Goal: Book appointment/travel/reservation

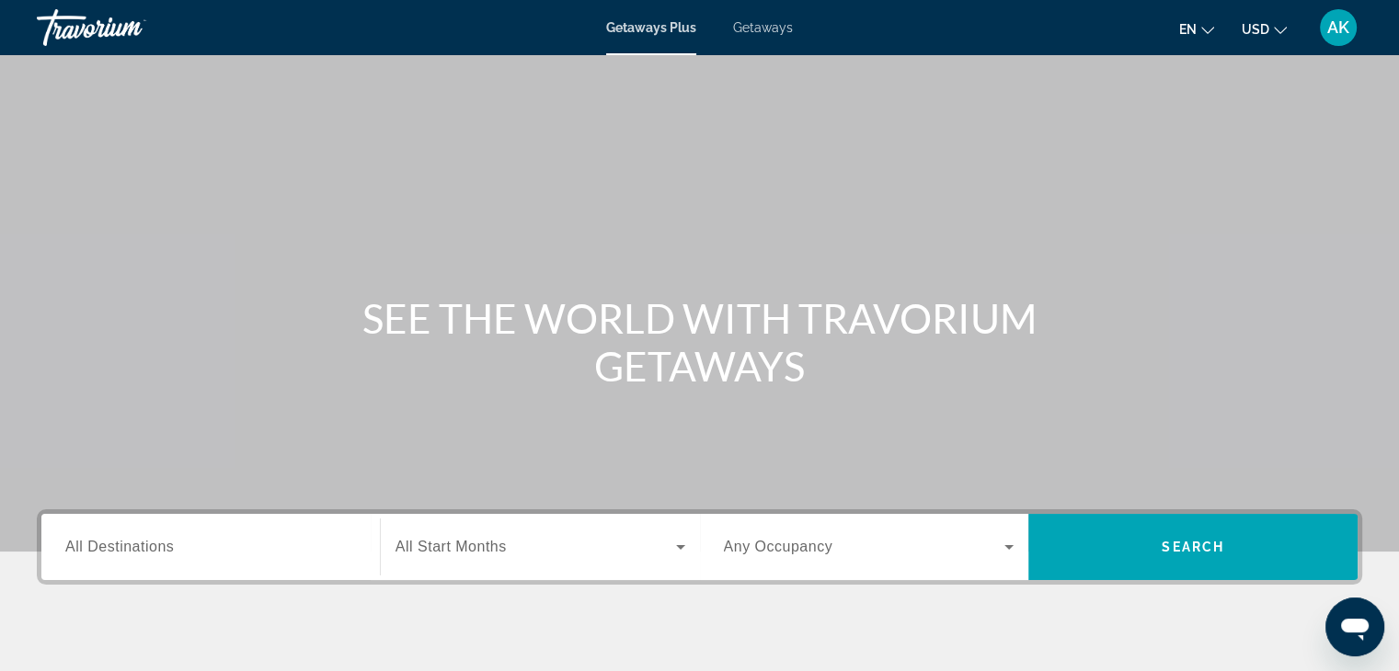
click at [771, 31] on span "Getaways" at bounding box center [763, 27] width 60 height 15
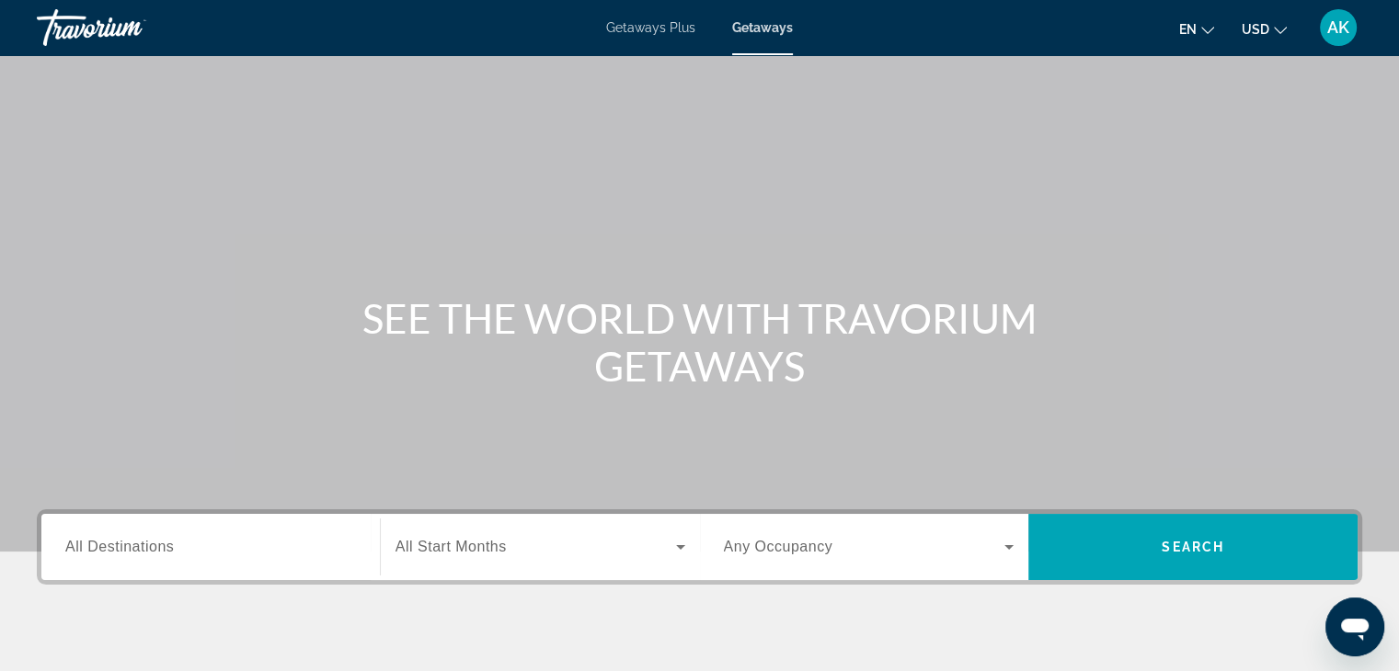
scroll to position [323, 0]
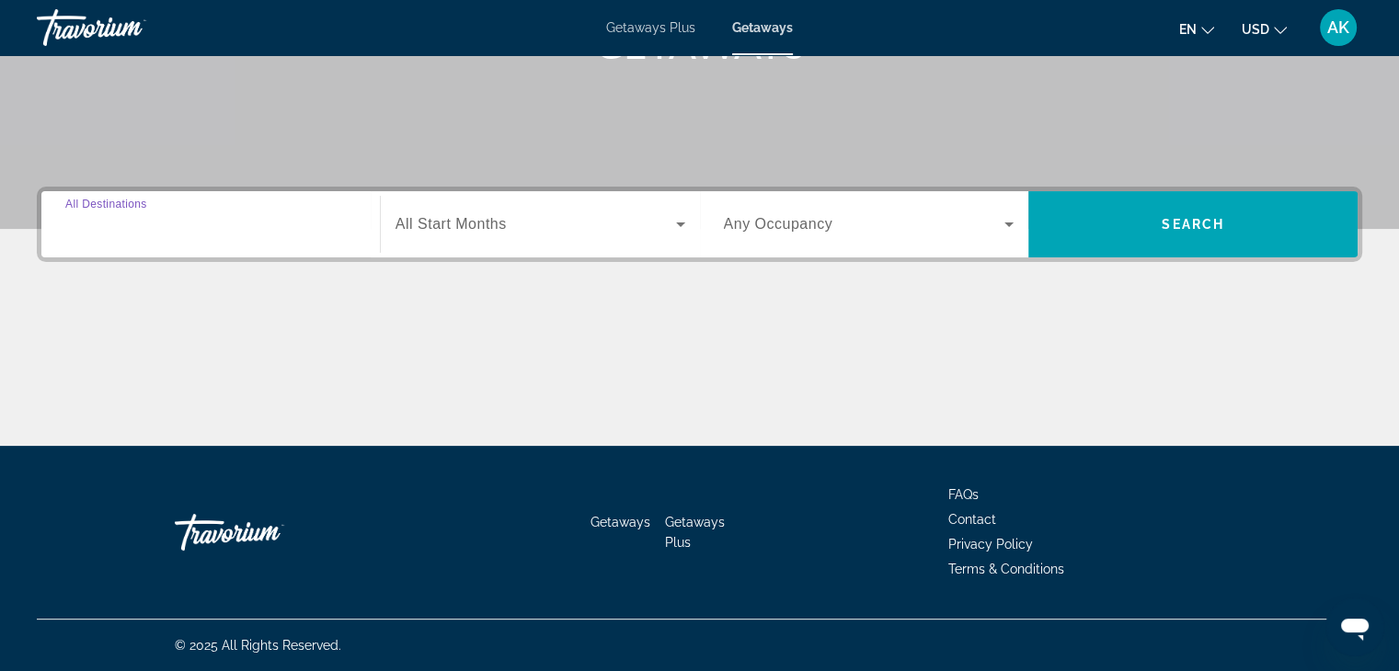
click at [239, 224] on input "Destination All Destinations" at bounding box center [210, 225] width 291 height 22
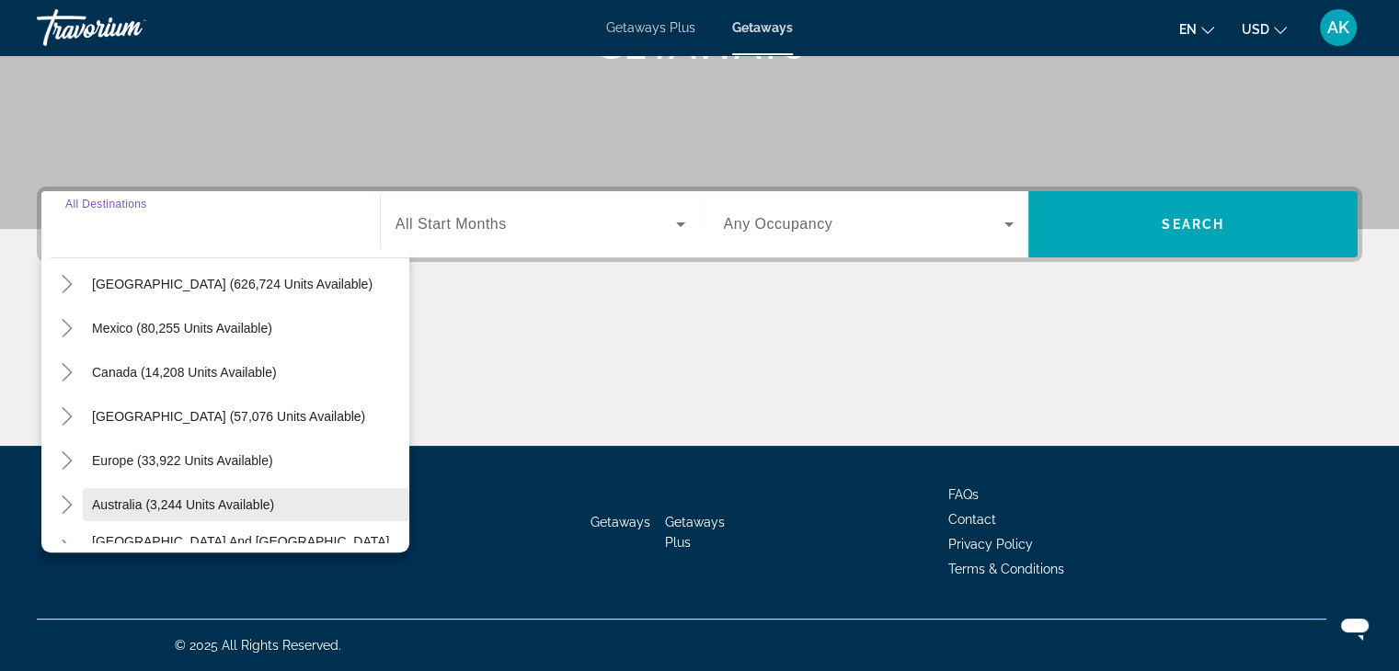
scroll to position [92, 0]
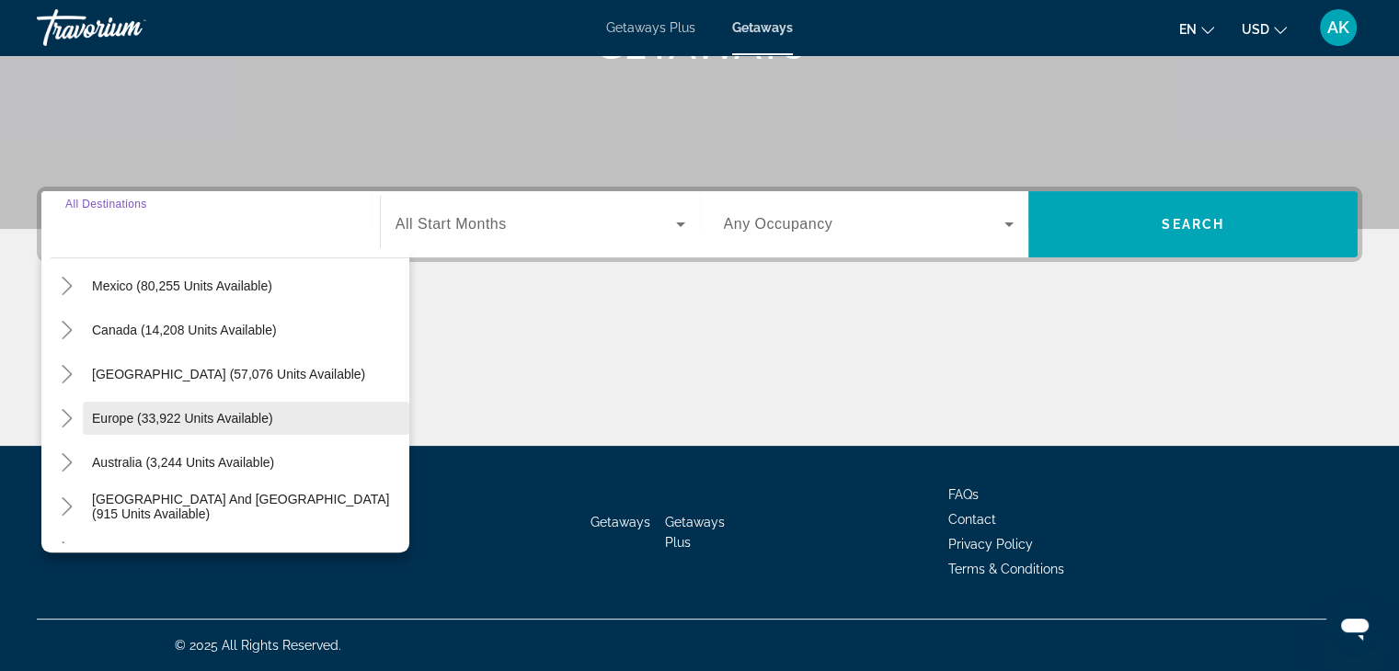
click at [202, 424] on span "Europe (33,922 units available)" at bounding box center [182, 418] width 181 height 15
type input "**********"
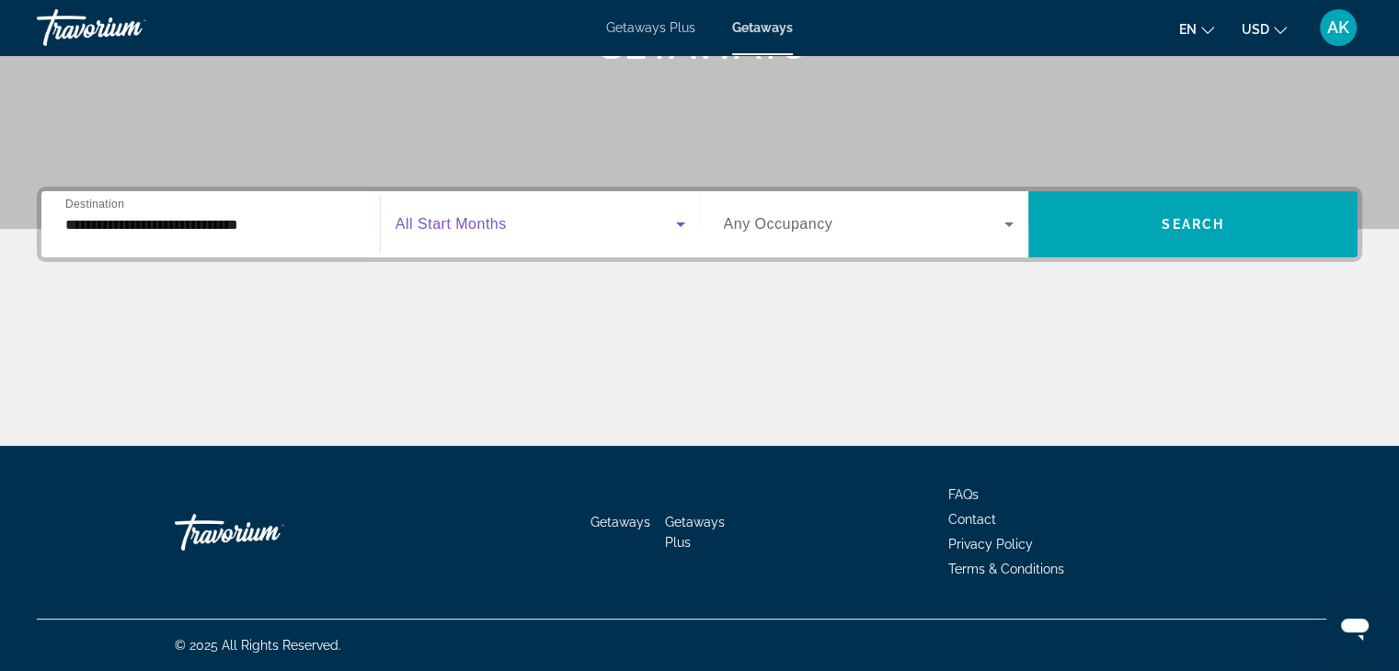
click at [581, 228] on span "Search widget" at bounding box center [535, 224] width 280 height 22
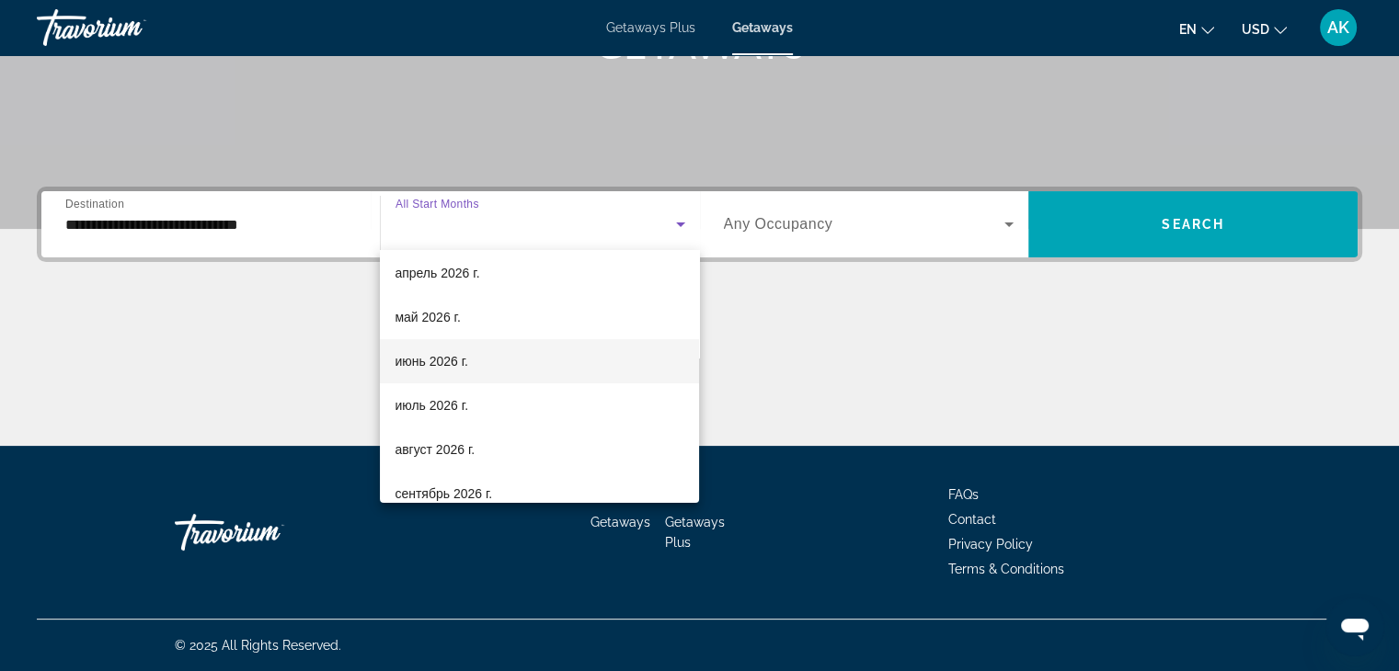
scroll to position [368, 0]
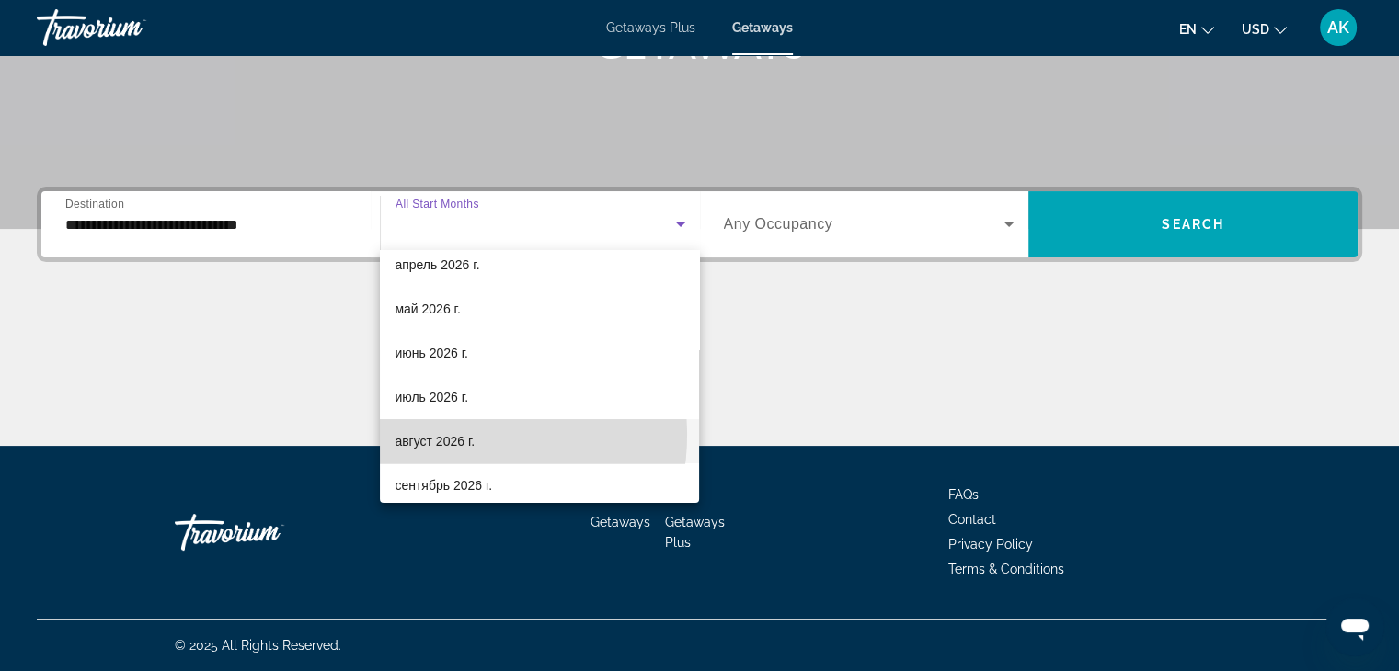
click at [445, 436] on span "август 2026 г." at bounding box center [434, 441] width 80 height 22
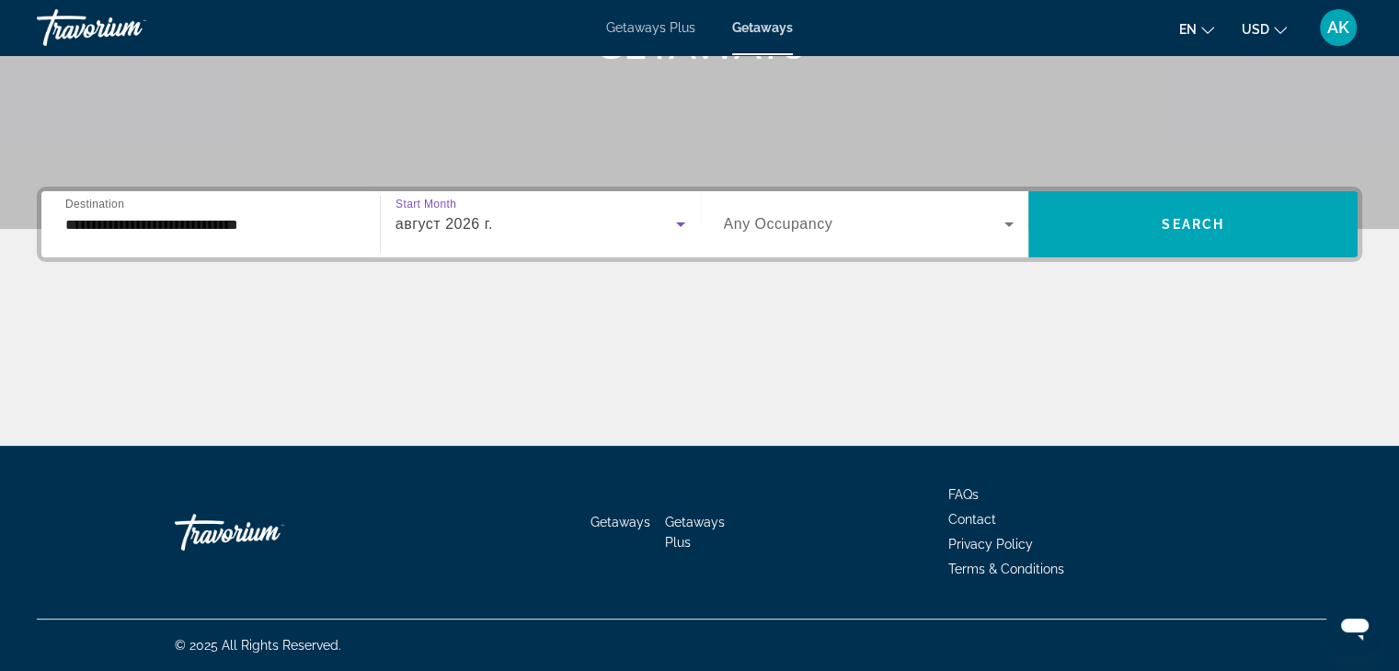
click at [868, 226] on span "Search widget" at bounding box center [864, 224] width 281 height 22
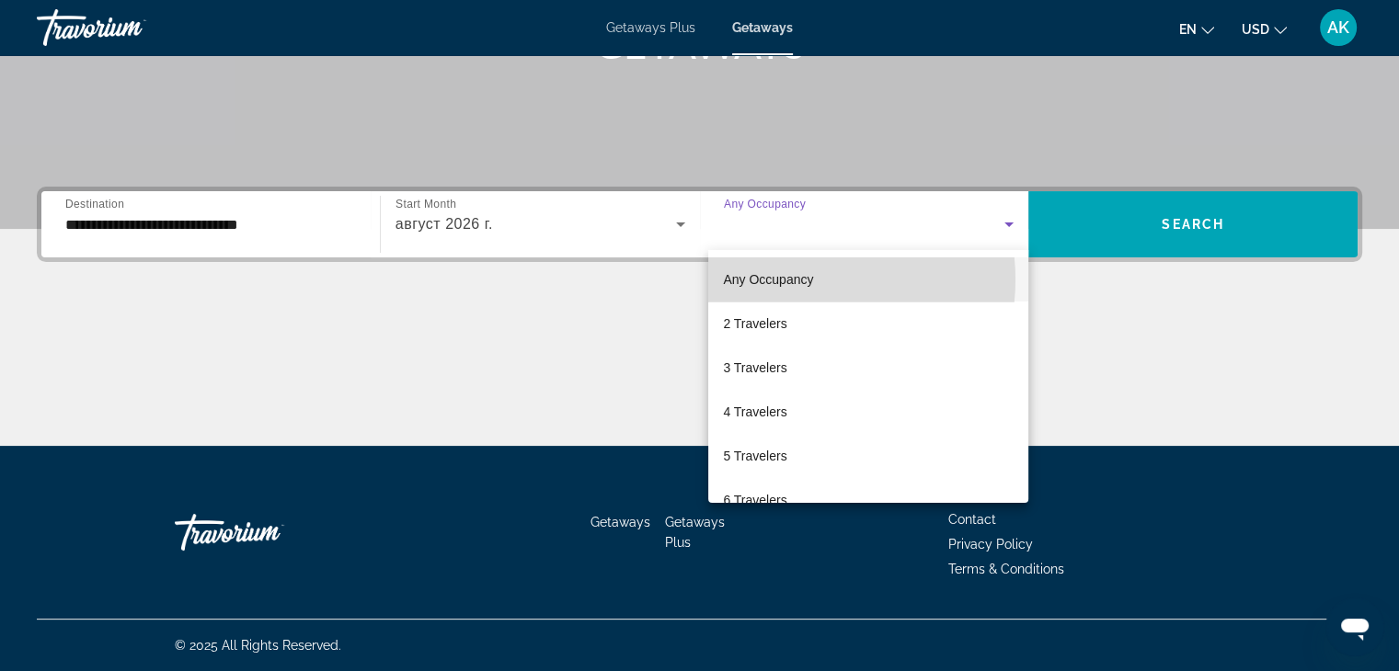
click at [794, 280] on span "Any Occupancy" at bounding box center [768, 279] width 90 height 15
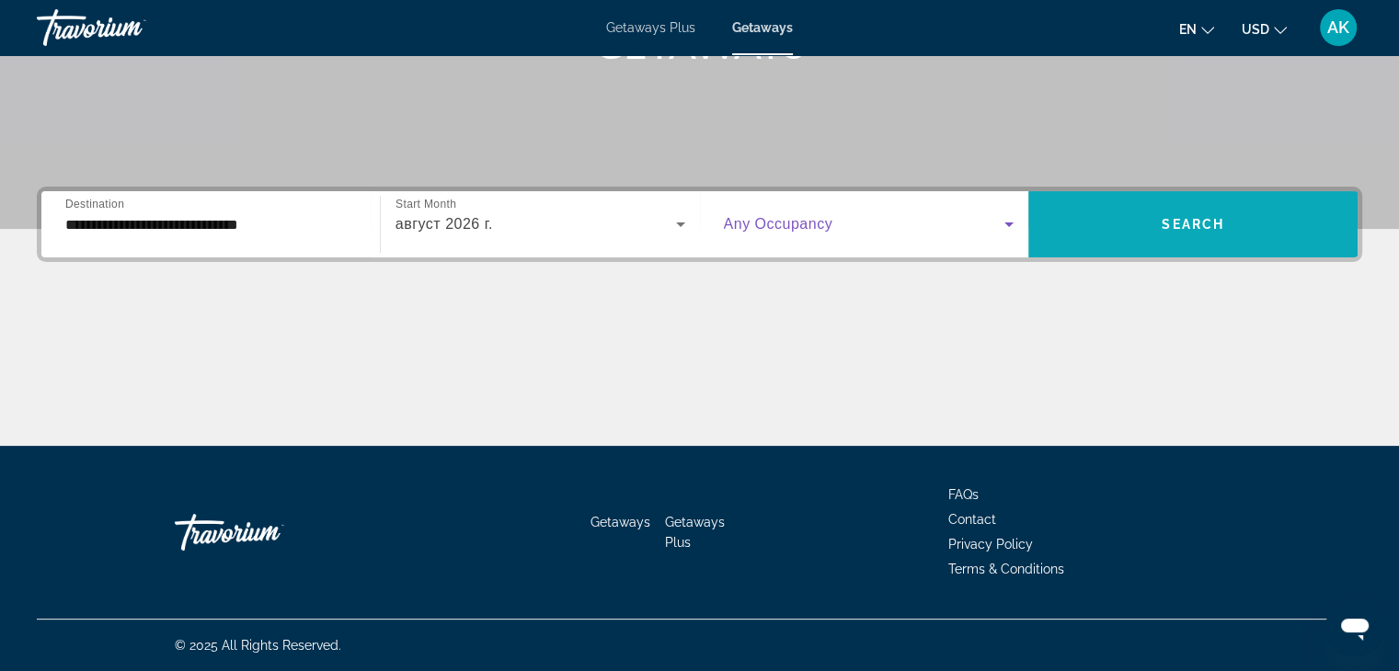
click at [1151, 224] on span "Search widget" at bounding box center [1192, 224] width 329 height 44
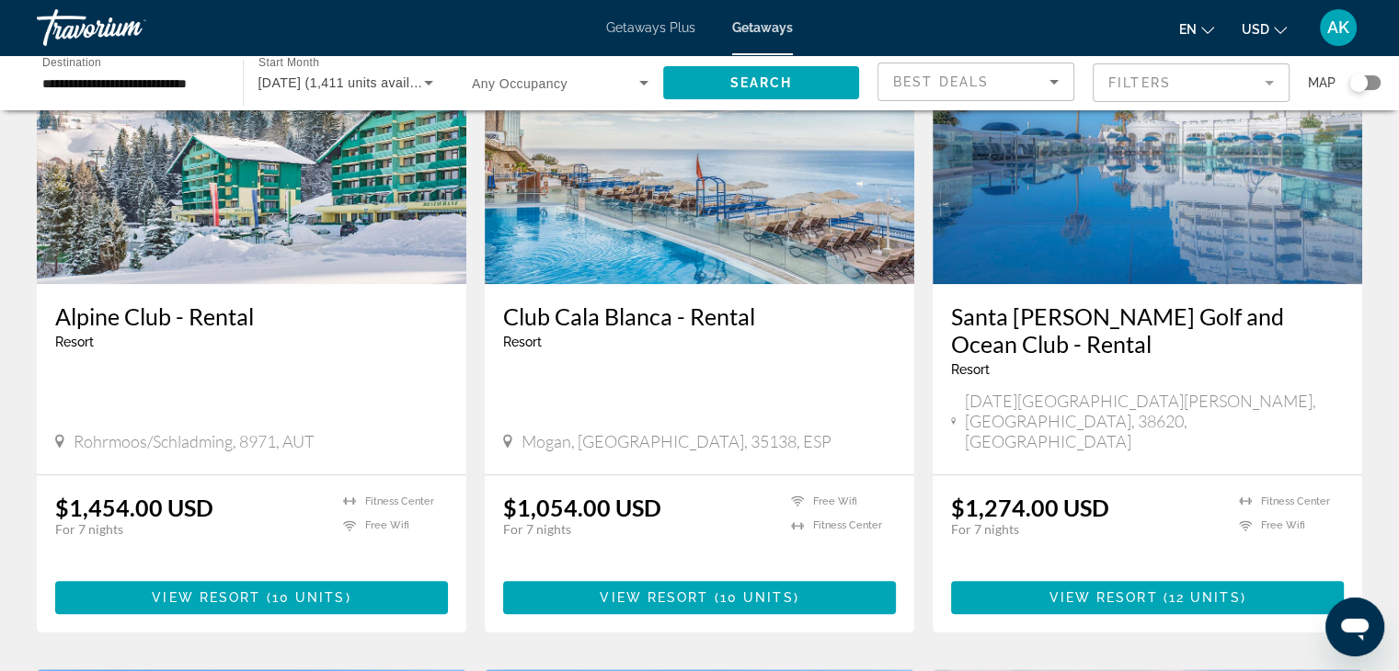
scroll to position [546, 0]
